Goal: Leave review/rating: Share an evaluation or opinion about a product, service, or content

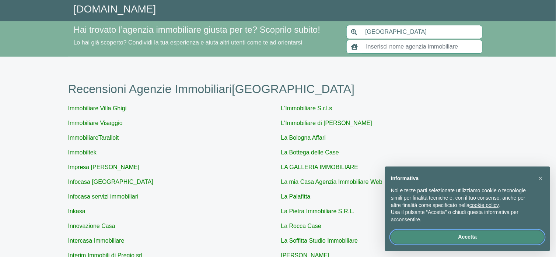
drag, startPoint x: 456, startPoint y: 234, endPoint x: 436, endPoint y: 228, distance: 20.5
click at [456, 234] on button "Accetta" at bounding box center [467, 237] width 153 height 13
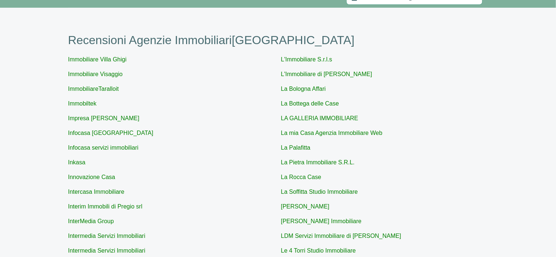
scroll to position [98, 0]
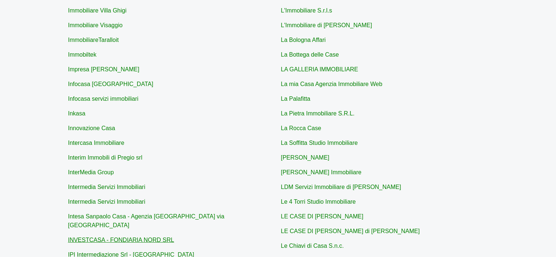
click at [121, 237] on link "INVESTCASA - FONDIARIA NORD SRL" at bounding box center [121, 240] width 106 height 6
type input "INVESTCASA - FONDIARIA NORD SRL"
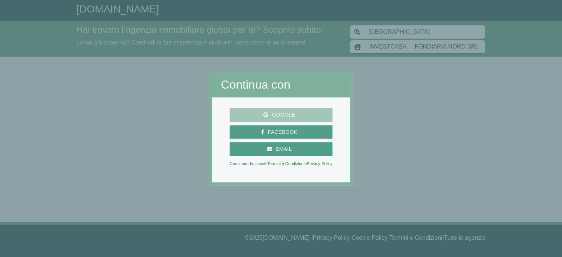
click at [282, 113] on span "Google" at bounding box center [283, 114] width 31 height 9
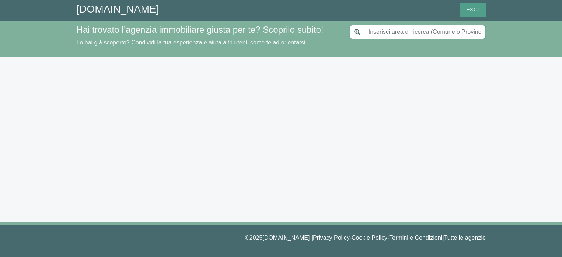
type input "[GEOGRAPHIC_DATA]"
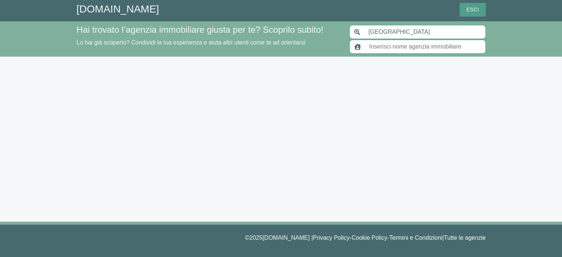
type input "INVESTCASA - FONDIARIA NORD SRL"
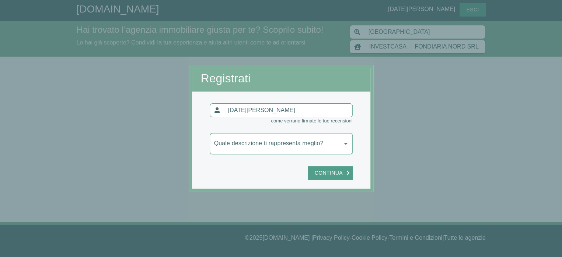
click at [280, 144] on body "[DOMAIN_NAME] [DATE][PERSON_NAME] Hai trovato l’agenzia immobiliare giusta per …" at bounding box center [281, 128] width 562 height 257
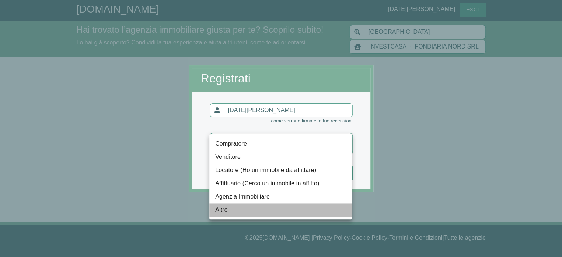
click at [248, 209] on li "Altro" at bounding box center [280, 210] width 143 height 13
type input "altro"
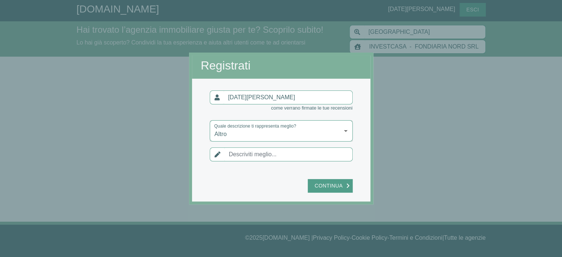
click at [308, 157] on input "text" at bounding box center [288, 155] width 128 height 14
type input "grga"
click at [330, 192] on button "Continua" at bounding box center [330, 186] width 45 height 14
